Goal: Book appointment/travel/reservation

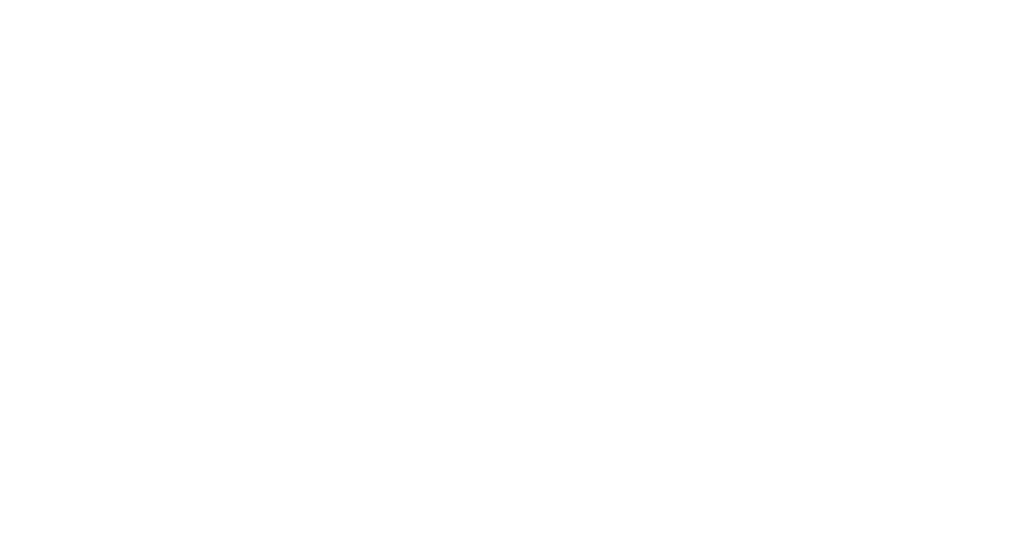
click at [469, 186] on html at bounding box center [515, 279] width 1030 height 558
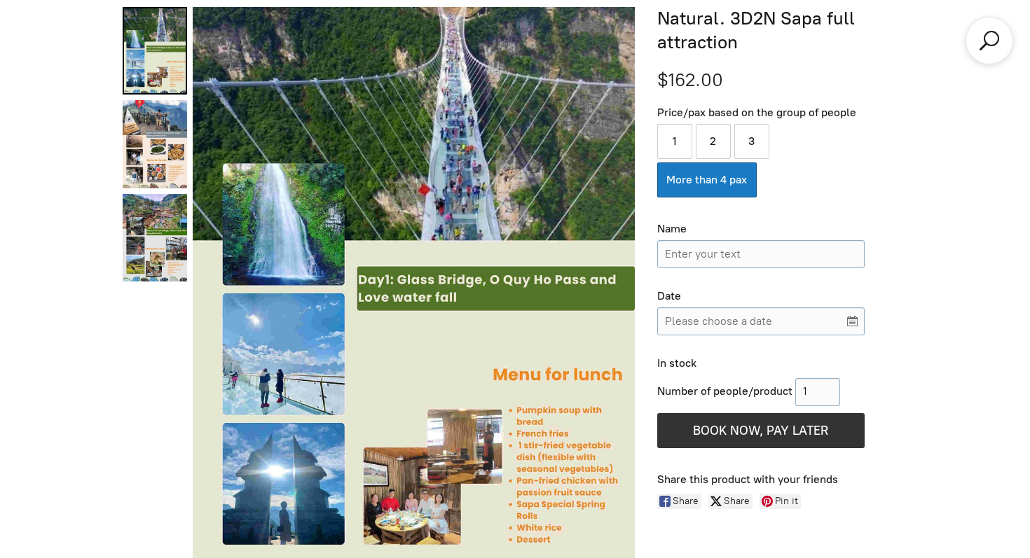
scroll to position [572, 0]
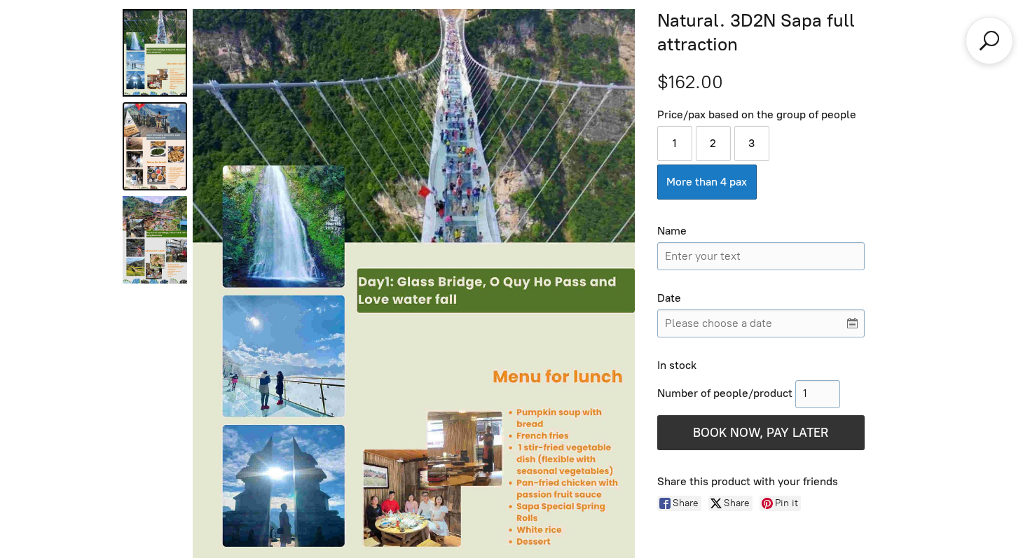
click at [148, 130] on link "Natural. 3D2N Sapa full attraction 1" at bounding box center [155, 146] width 64 height 88
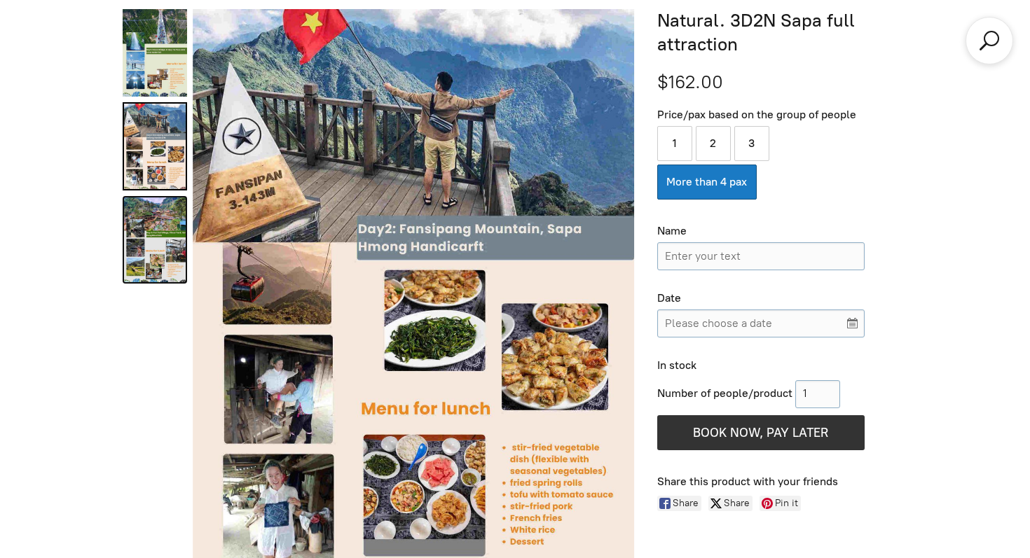
click at [164, 227] on link "Natural. 3D2N Sapa full attraction 2" at bounding box center [155, 240] width 64 height 88
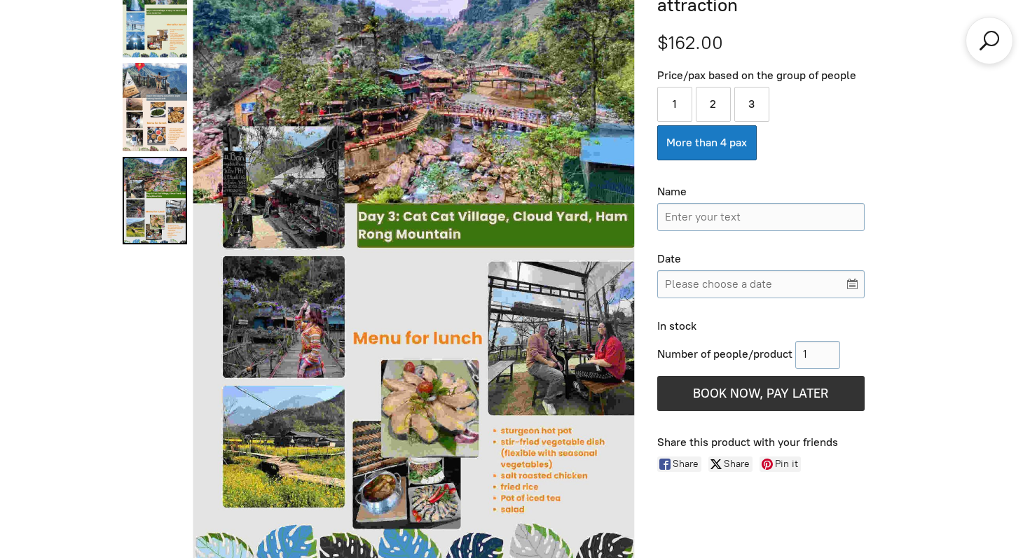
scroll to position [610, 0]
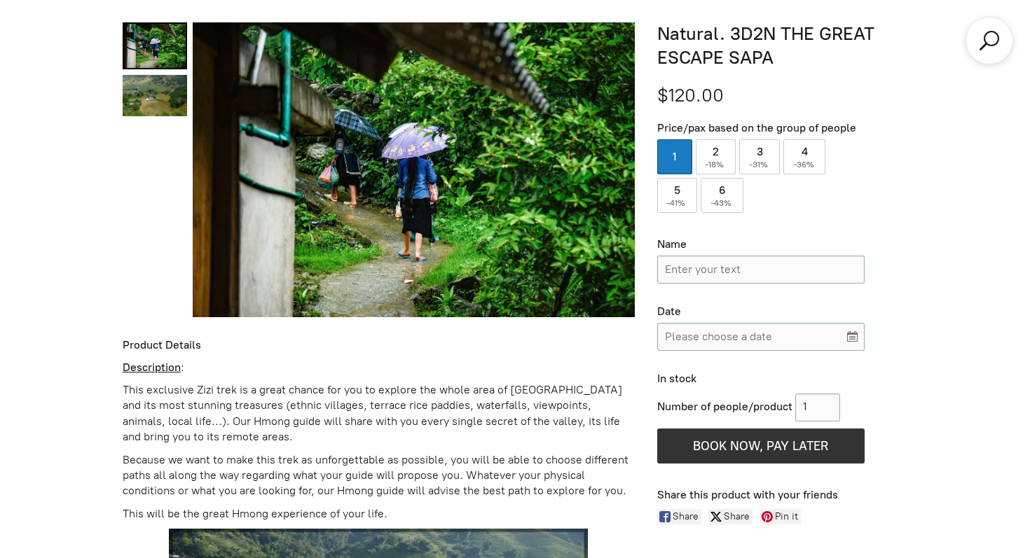
scroll to position [578, 0]
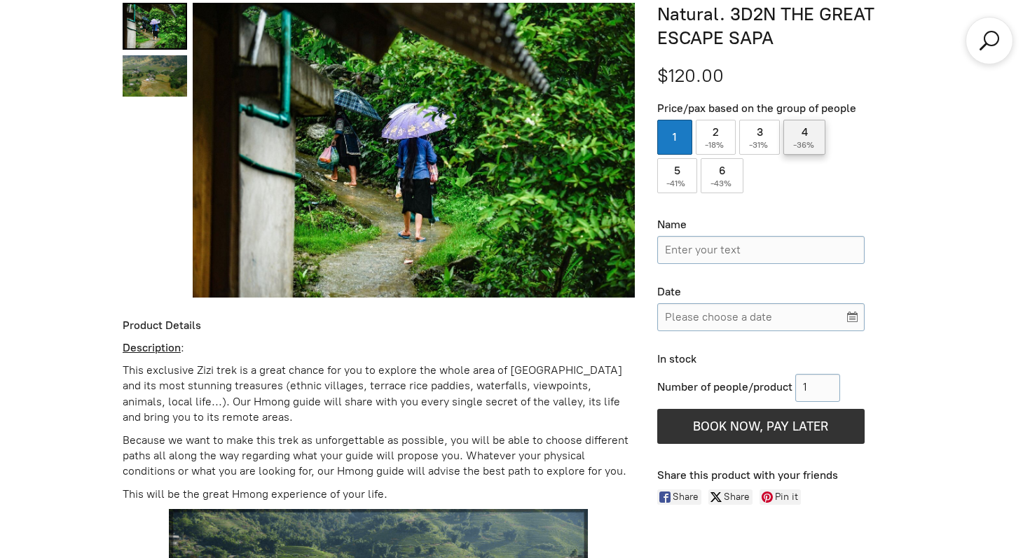
click at [789, 138] on label "4 ( -36% )" at bounding box center [804, 137] width 43 height 35
click at [789, 138] on input "4 ( -36% )" at bounding box center [804, 137] width 43 height 35
radio input "true"
click at [709, 246] on input "Name" at bounding box center [760, 250] width 207 height 28
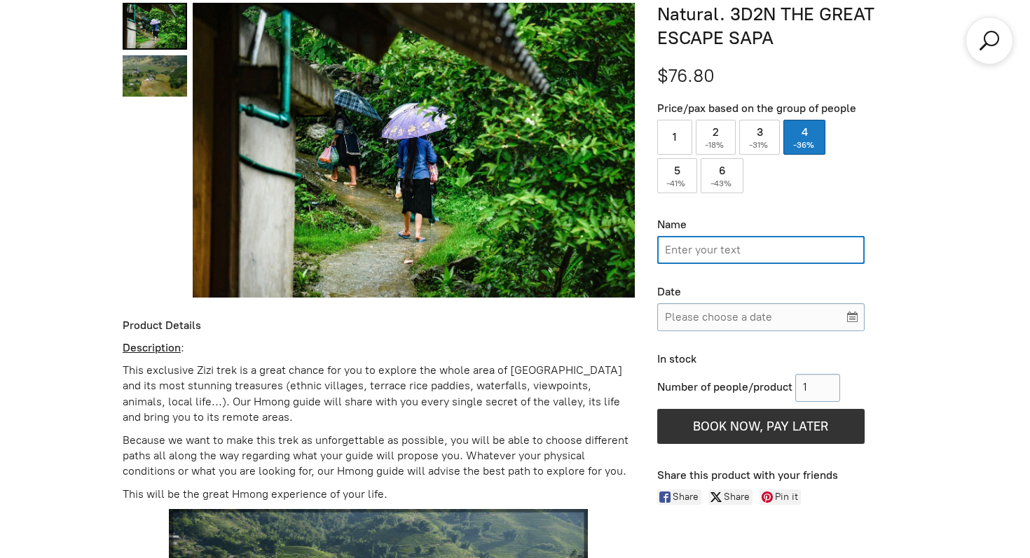
click at [462, 380] on p "This exclusive Zizi trek is a great chance for you to explore the whole area of…" at bounding box center [379, 394] width 512 height 63
click at [723, 318] on input "Please choose a date" at bounding box center [760, 317] width 207 height 28
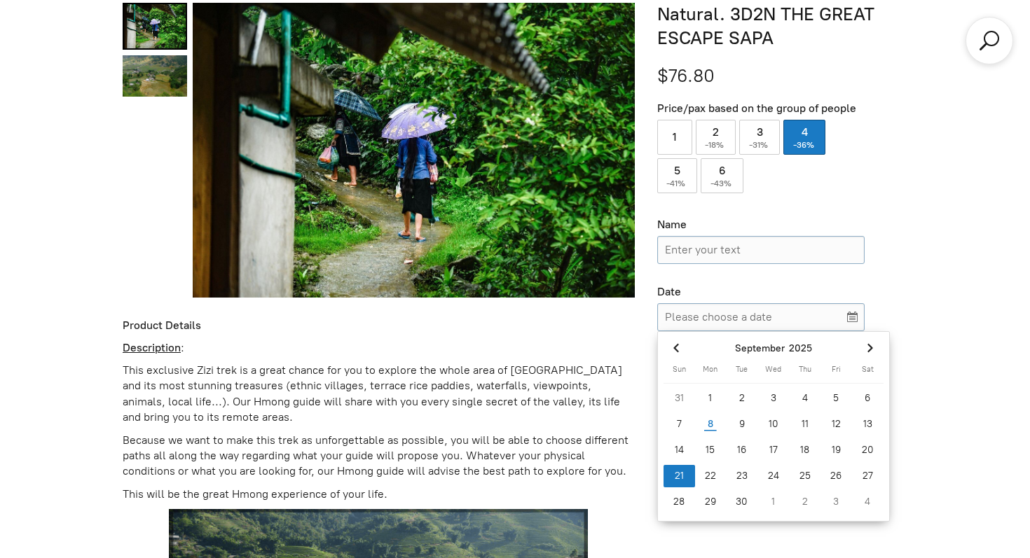
click at [678, 474] on div "21" at bounding box center [679, 476] width 32 height 22
type input "[DATE]"
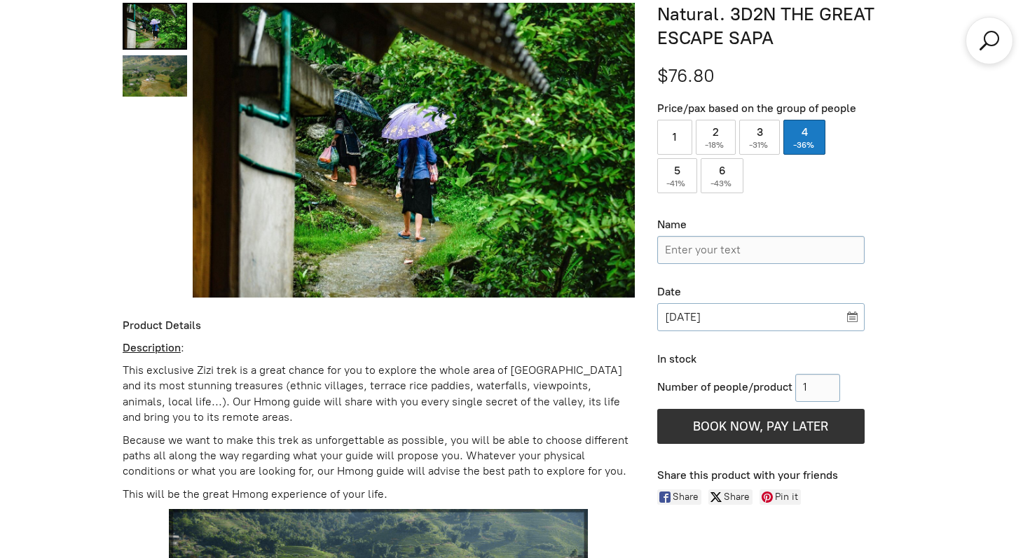
click at [777, 319] on input "[DATE]" at bounding box center [760, 317] width 207 height 28
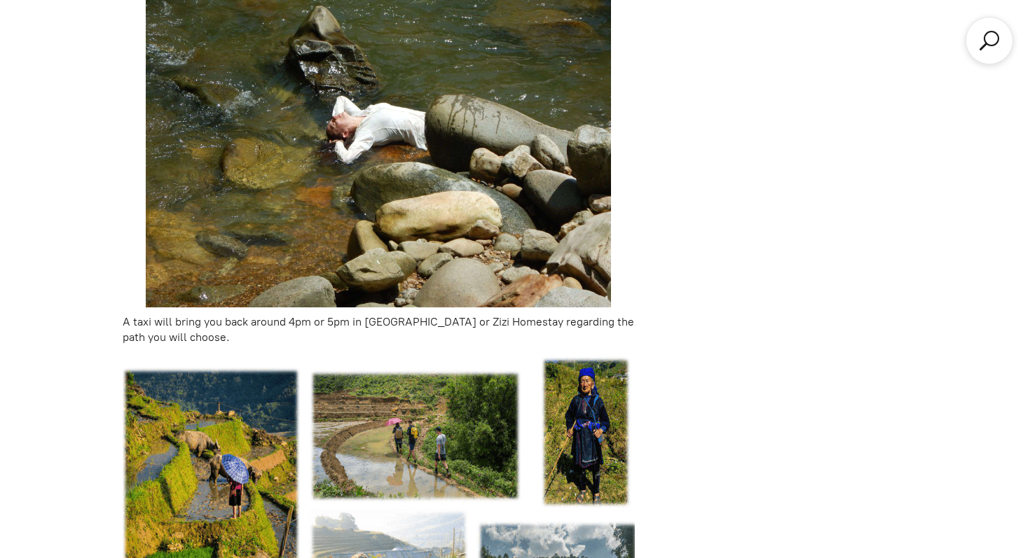
scroll to position [2605, 0]
